Goal: Task Accomplishment & Management: Manage account settings

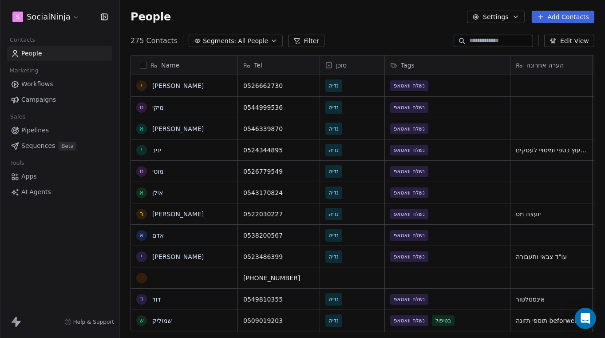
scroll to position [297, 485]
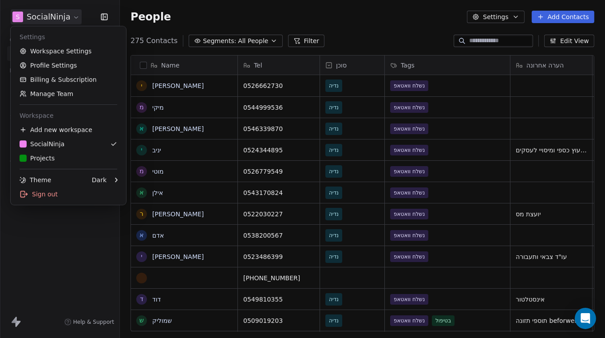
click at [59, 20] on html "S SocialNinja Contacts People Marketing Workflows Campaigns Sales Pipelines Seq…" at bounding box center [302, 169] width 605 height 338
click at [53, 158] on div "Projects" at bounding box center [37, 158] width 35 height 9
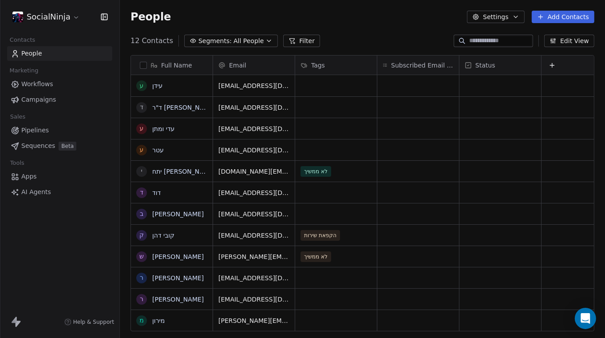
scroll to position [297, 485]
click at [169, 278] on link "[PERSON_NAME]" at bounding box center [177, 277] width 51 height 7
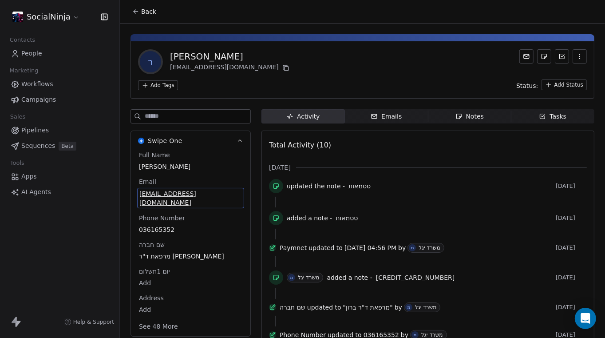
scroll to position [26, 0]
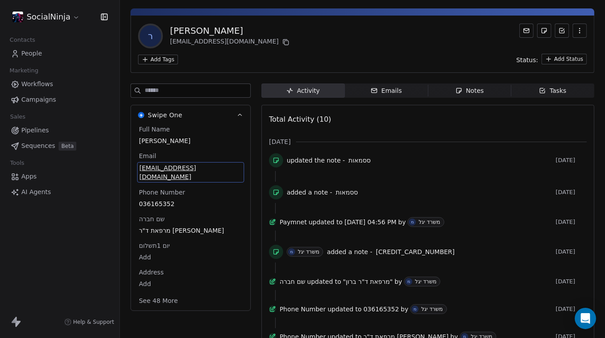
drag, startPoint x: 208, startPoint y: 197, endPoint x: 210, endPoint y: 165, distance: 32.0
click at [210, 165] on span "[EMAIL_ADDRESS][DOMAIN_NAME]" at bounding box center [190, 172] width 103 height 18
click at [321, 162] on span "updated the note -" at bounding box center [316, 160] width 58 height 9
click at [285, 161] on div "updated the note - ססמאות [DATE]" at bounding box center [428, 162] width 318 height 18
click at [549, 95] on div "Tasks" at bounding box center [553, 90] width 28 height 9
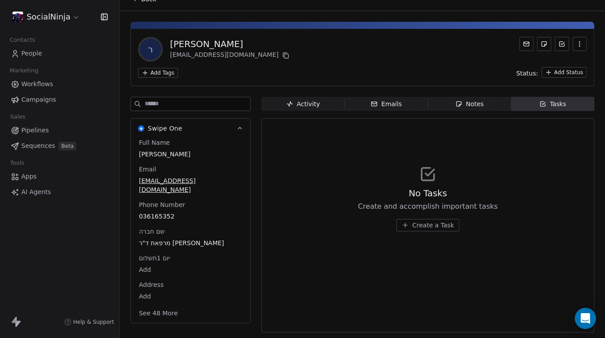
click at [488, 101] on span "Notes Notes" at bounding box center [469, 104] width 83 height 14
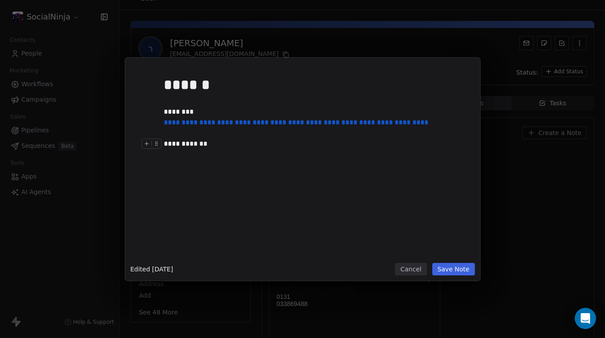
click at [191, 143] on div "**********" at bounding box center [314, 144] width 301 height 11
click at [413, 271] on button "Cancel" at bounding box center [411, 269] width 32 height 12
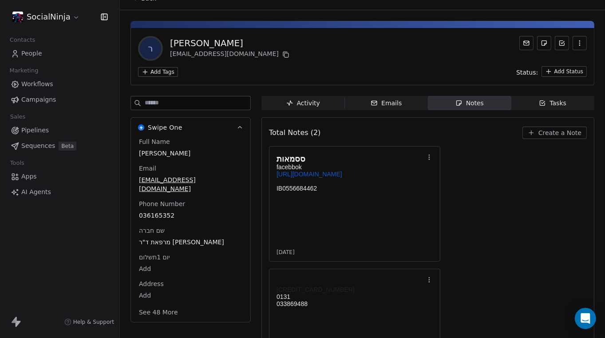
click at [319, 177] on link "[URL][DOMAIN_NAME]" at bounding box center [310, 173] width 66 height 7
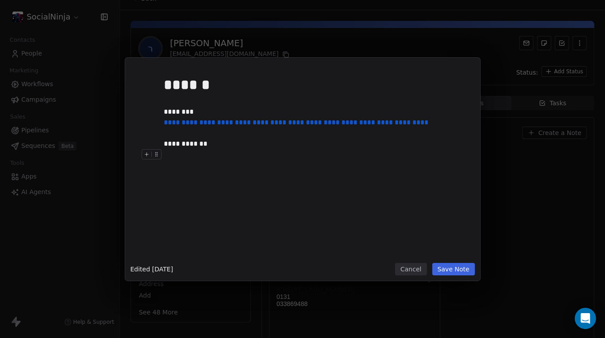
click at [418, 268] on button "Cancel" at bounding box center [411, 269] width 32 height 12
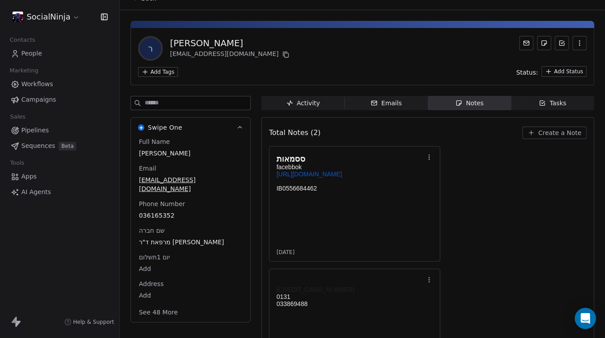
scroll to position [26, 0]
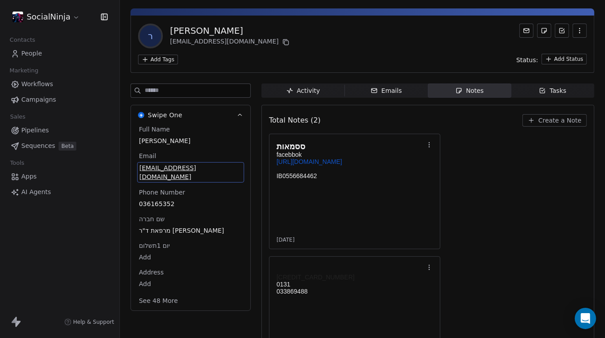
drag, startPoint x: 204, startPoint y: 181, endPoint x: 166, endPoint y: 175, distance: 39.1
click at [162, 177] on div "Full Name [PERSON_NAME] Email [PHONE_NUMBER][EMAIL_ADDRESS][DOMAIN_NAME] Phone …" at bounding box center [190, 216] width 107 height 182
click at [155, 168] on span "[EMAIL_ADDRESS][DOMAIN_NAME]" at bounding box center [190, 172] width 103 height 18
click at [307, 198] on html "**********" at bounding box center [302, 169] width 605 height 338
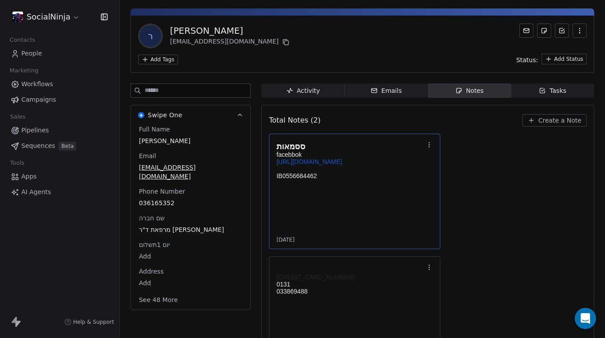
click at [298, 179] on p "IB0556684462" at bounding box center [350, 175] width 147 height 7
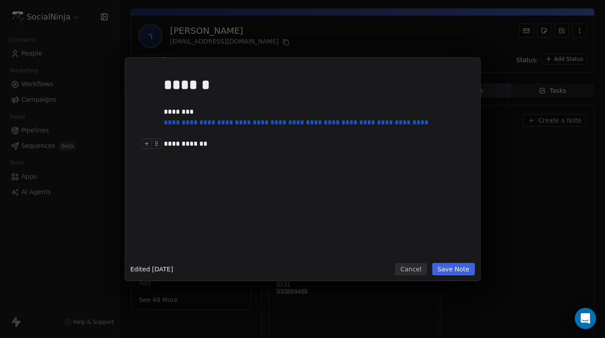
click at [192, 143] on div "**********" at bounding box center [314, 144] width 301 height 11
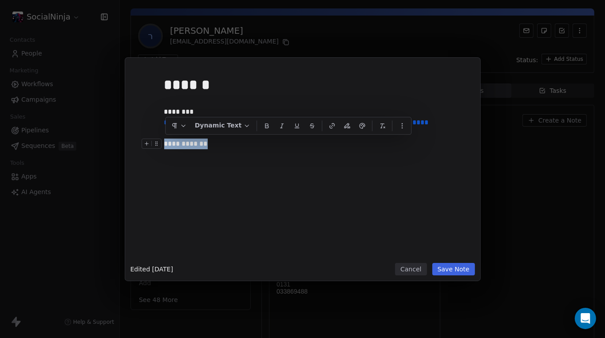
copy div "**********"
click at [229, 162] on div "**********" at bounding box center [316, 165] width 304 height 189
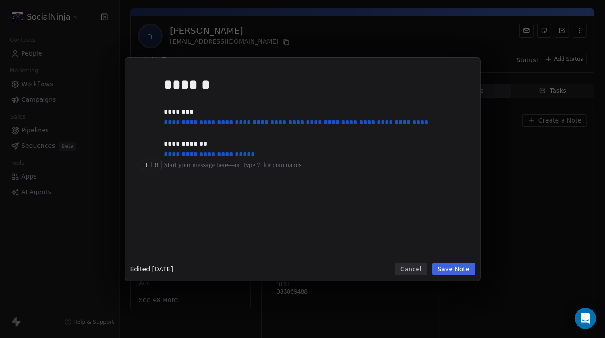
click at [451, 271] on button "Save Note" at bounding box center [453, 269] width 43 height 12
